Goal: Check status: Check status

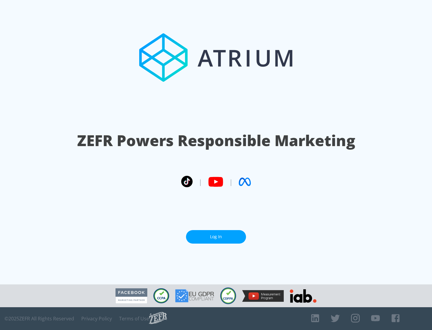
click at [216, 237] on link "Log In" at bounding box center [216, 237] width 60 height 14
